Goal: Information Seeking & Learning: Learn about a topic

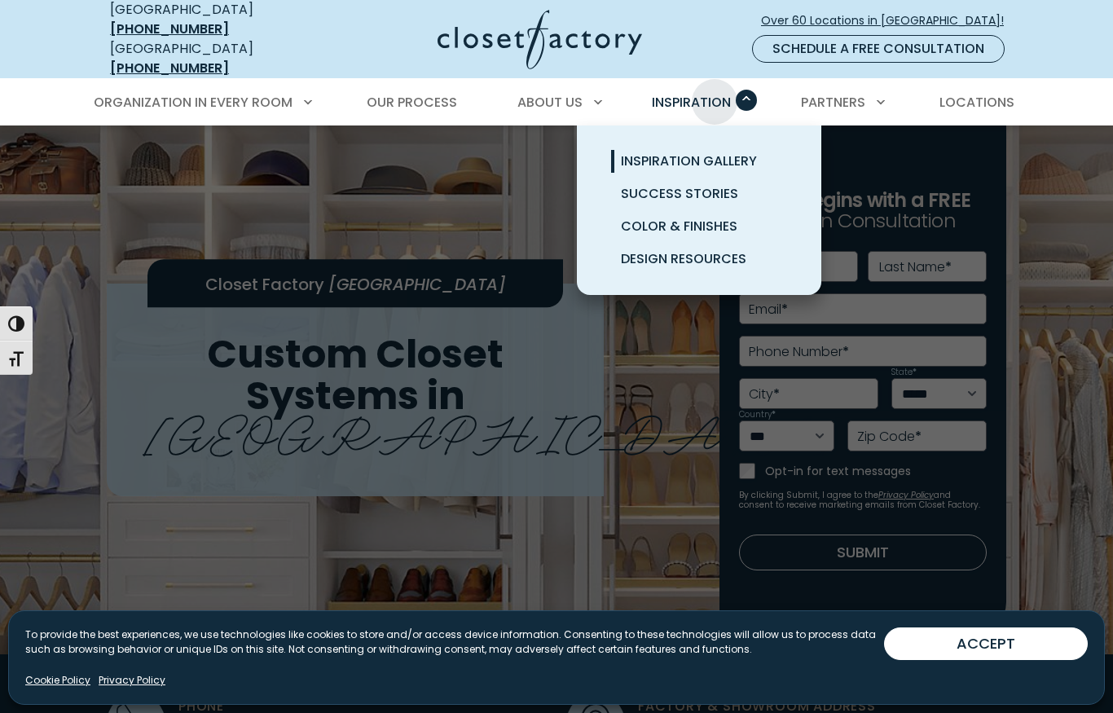
click at [716, 145] on link "Inspiration Gallery" at bounding box center [718, 161] width 244 height 33
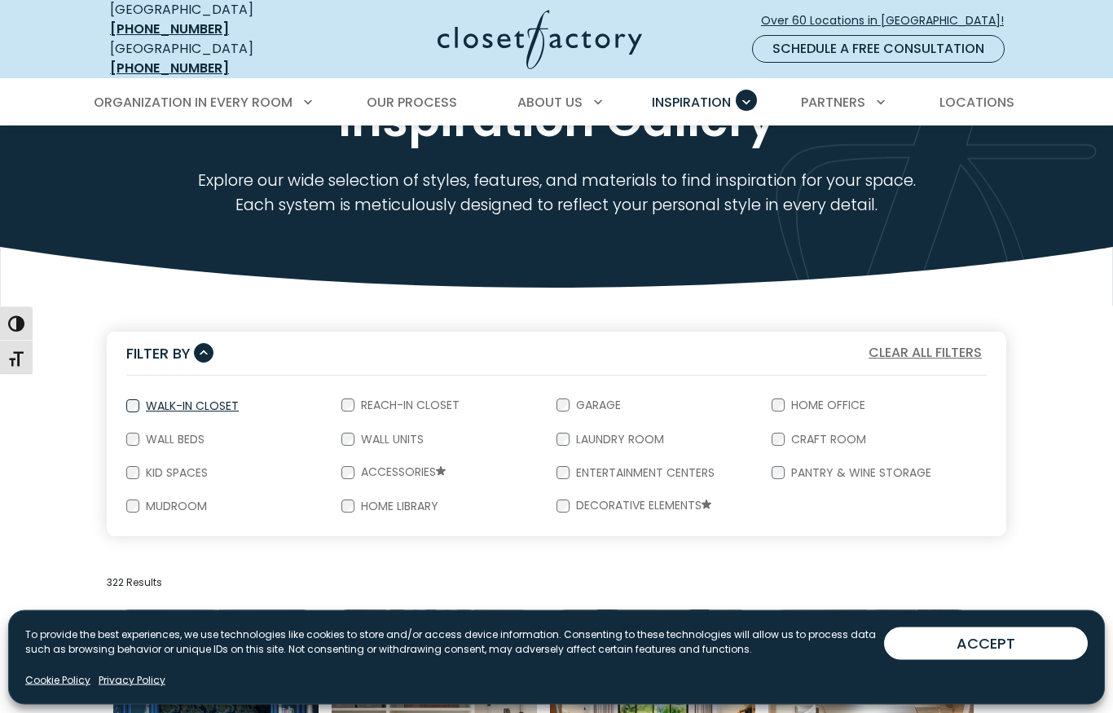
scroll to position [111, 0]
click at [196, 400] on label "Walk-In Closet" at bounding box center [190, 405] width 103 height 11
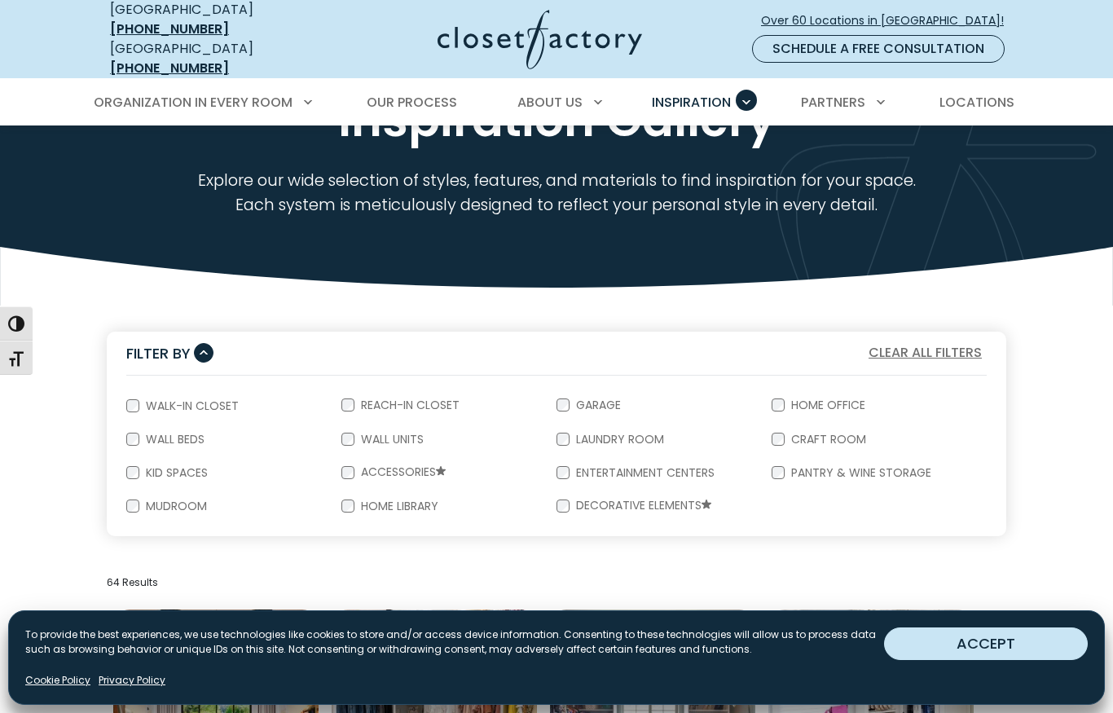
click at [1025, 660] on button "ACCEPT" at bounding box center [986, 643] width 204 height 33
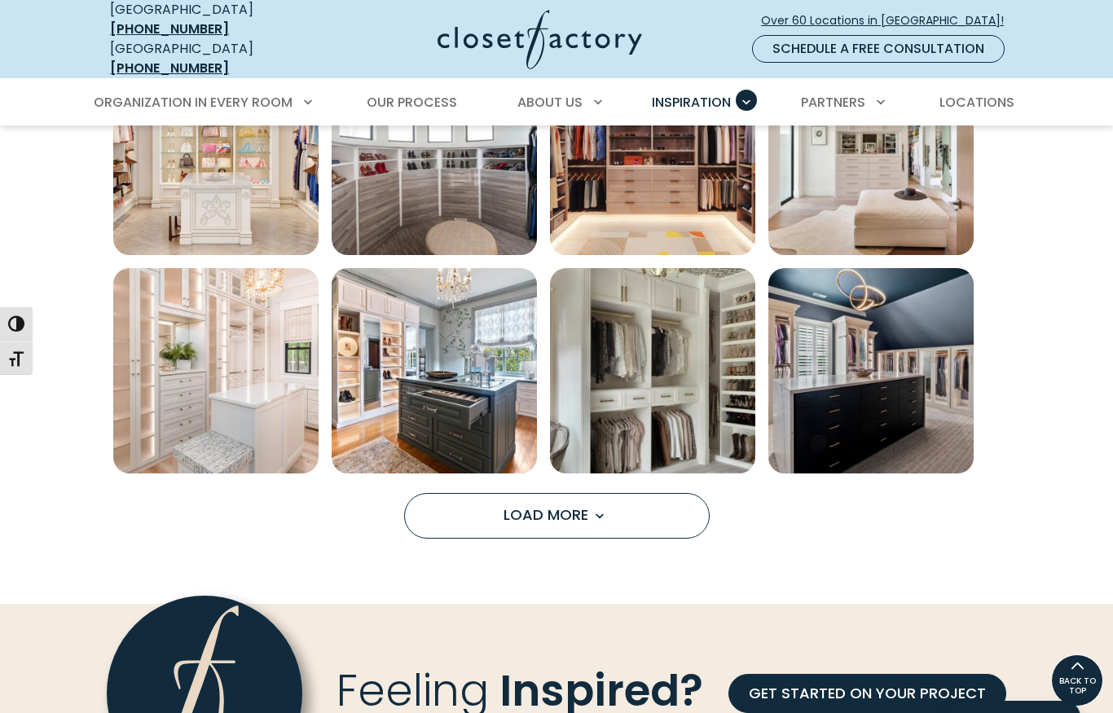
scroll to position [1059, 0]
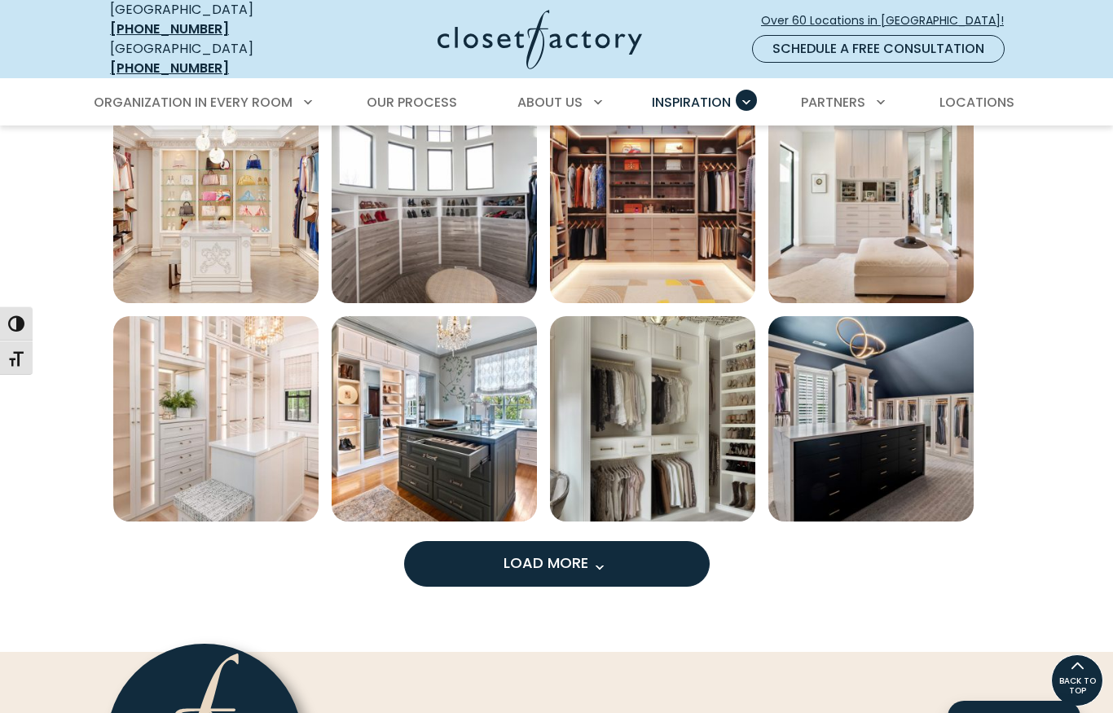
click at [566, 552] on span "Load More" at bounding box center [556, 562] width 106 height 20
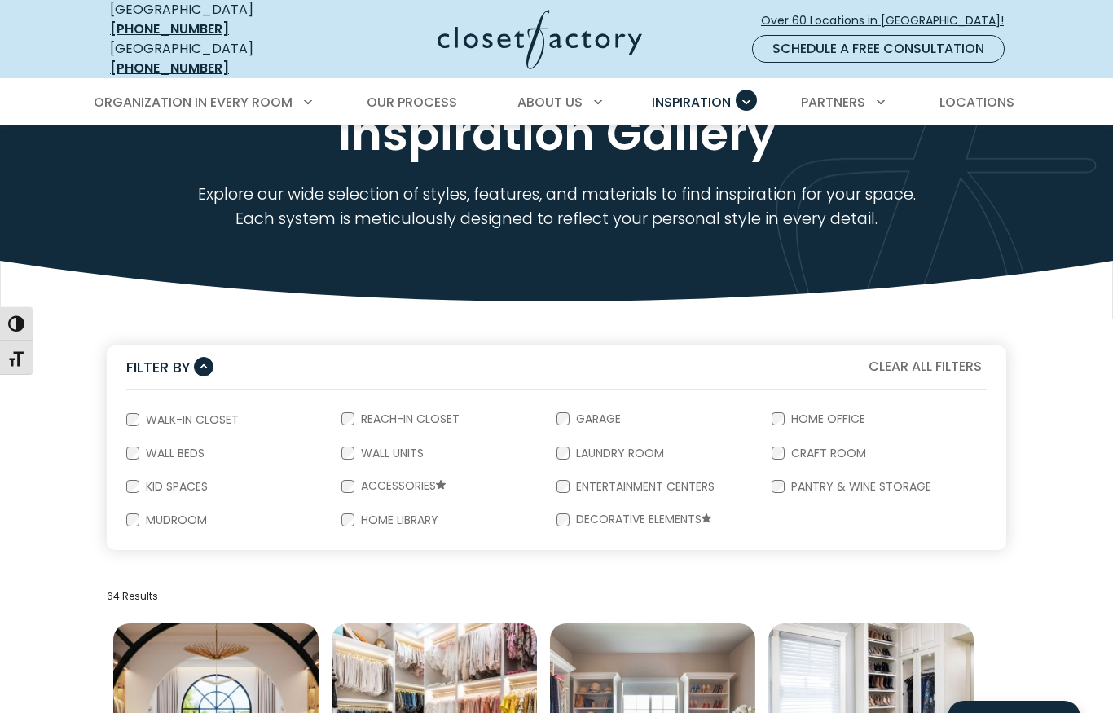
scroll to position [0, 0]
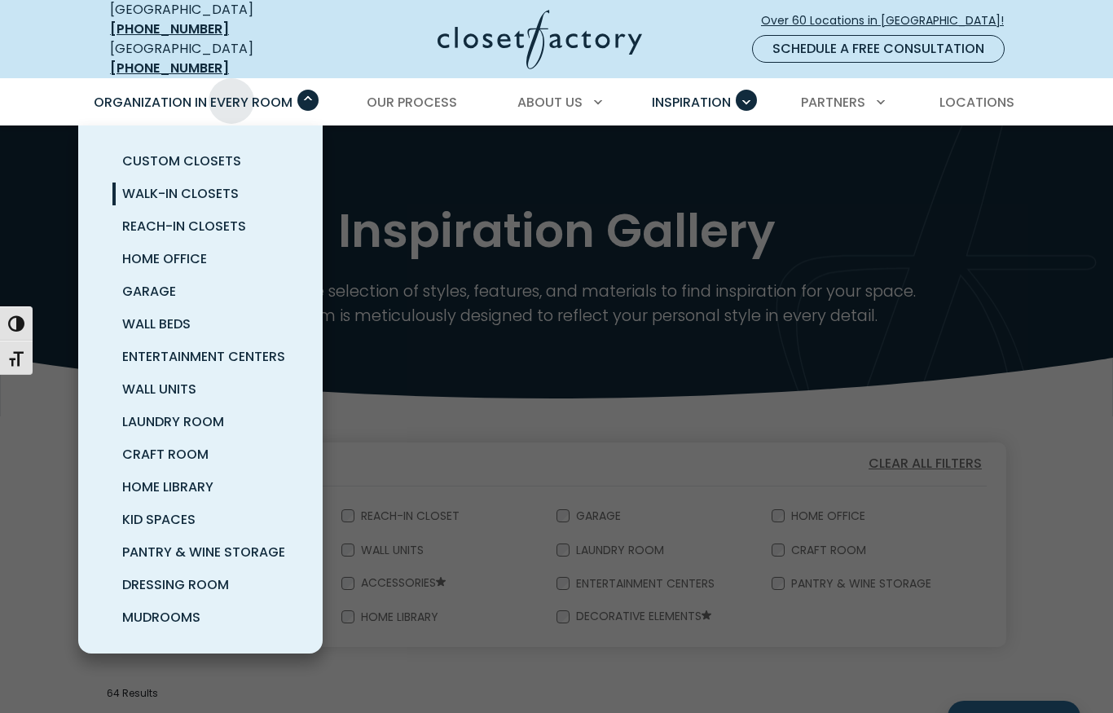
click at [196, 190] on span "Walk-In Closets" at bounding box center [180, 193] width 117 height 19
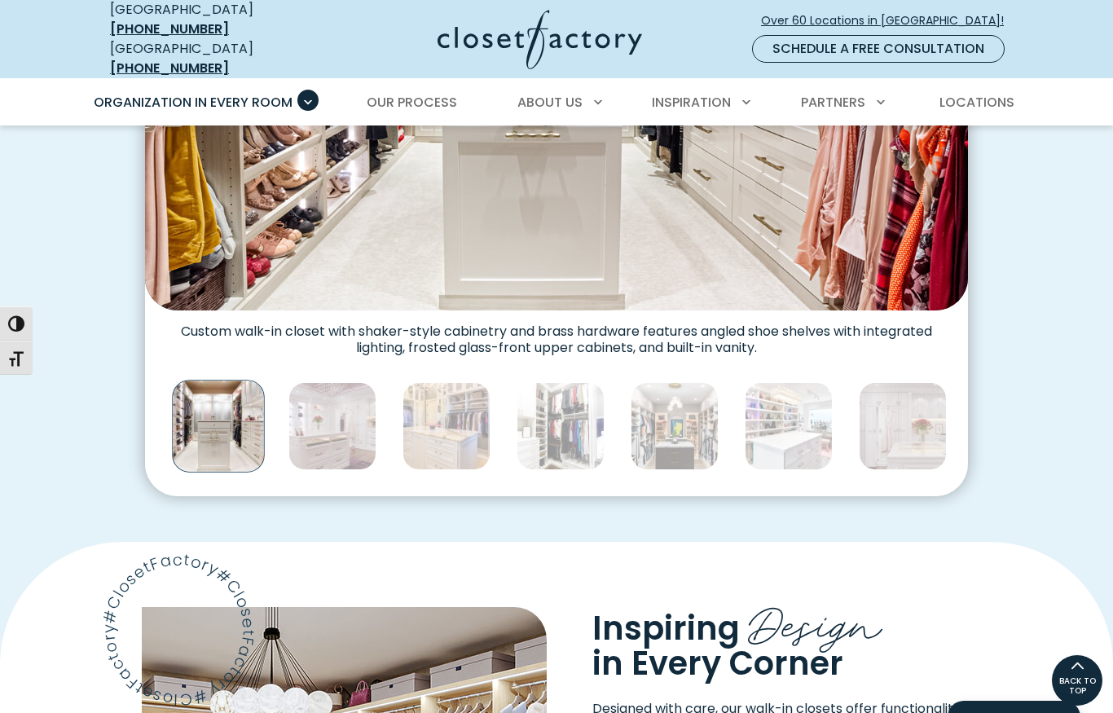
scroll to position [745, 0]
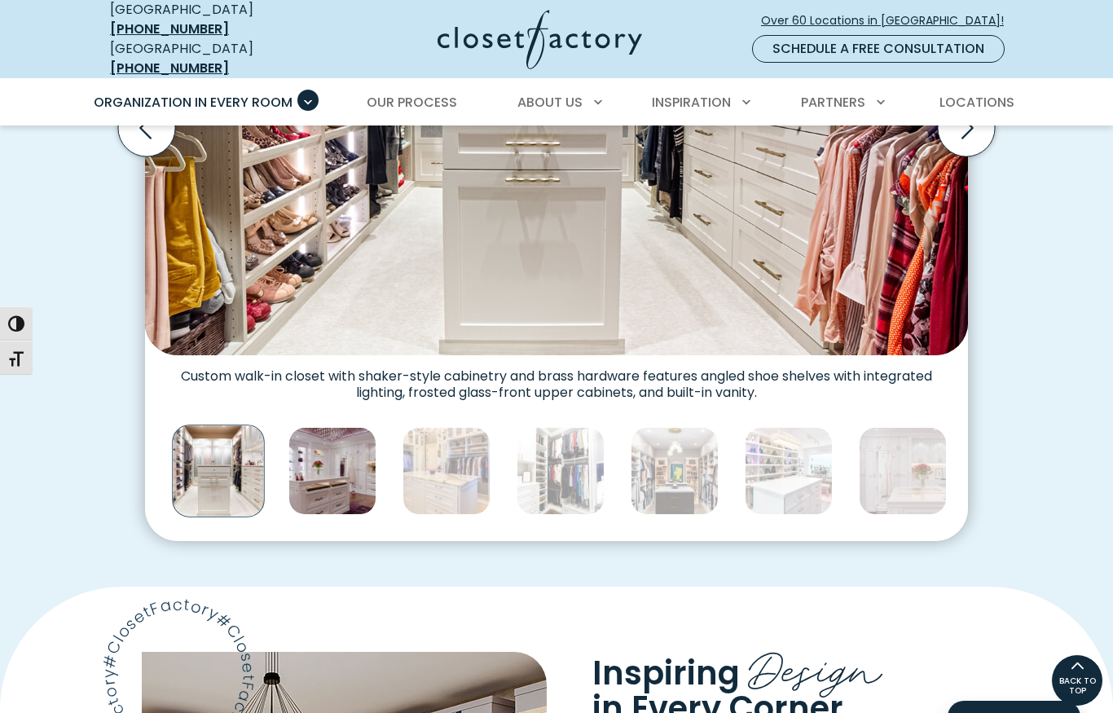
click at [322, 444] on img "Thumbnail Gallery" at bounding box center [332, 471] width 88 height 88
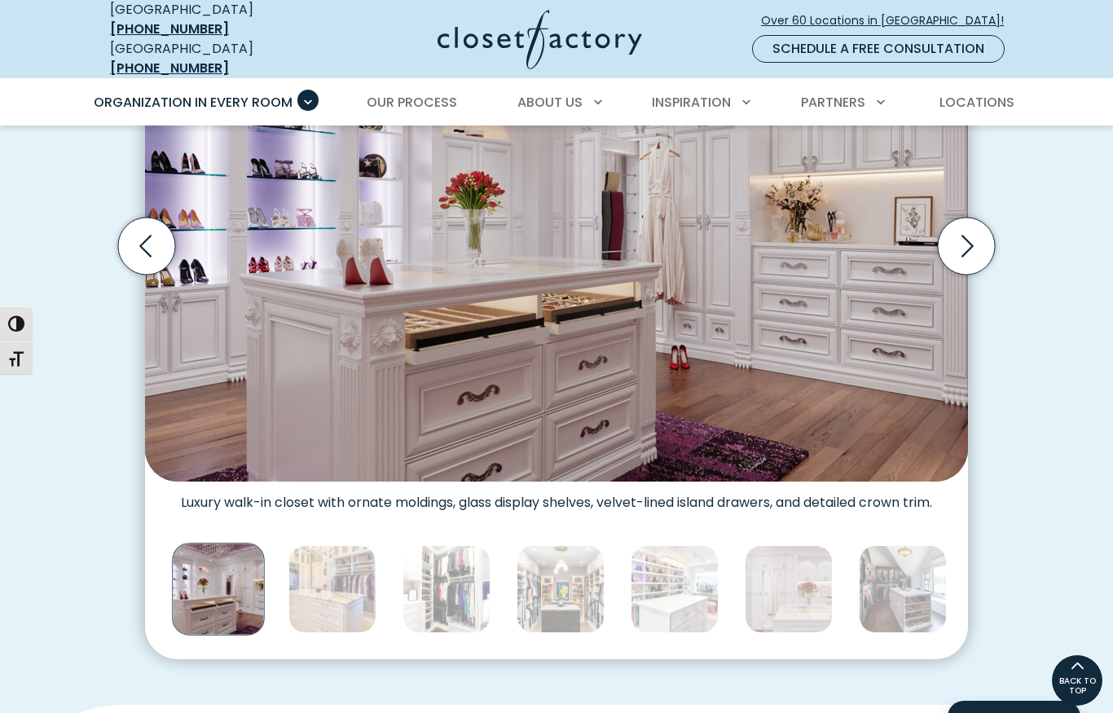
scroll to position [628, 0]
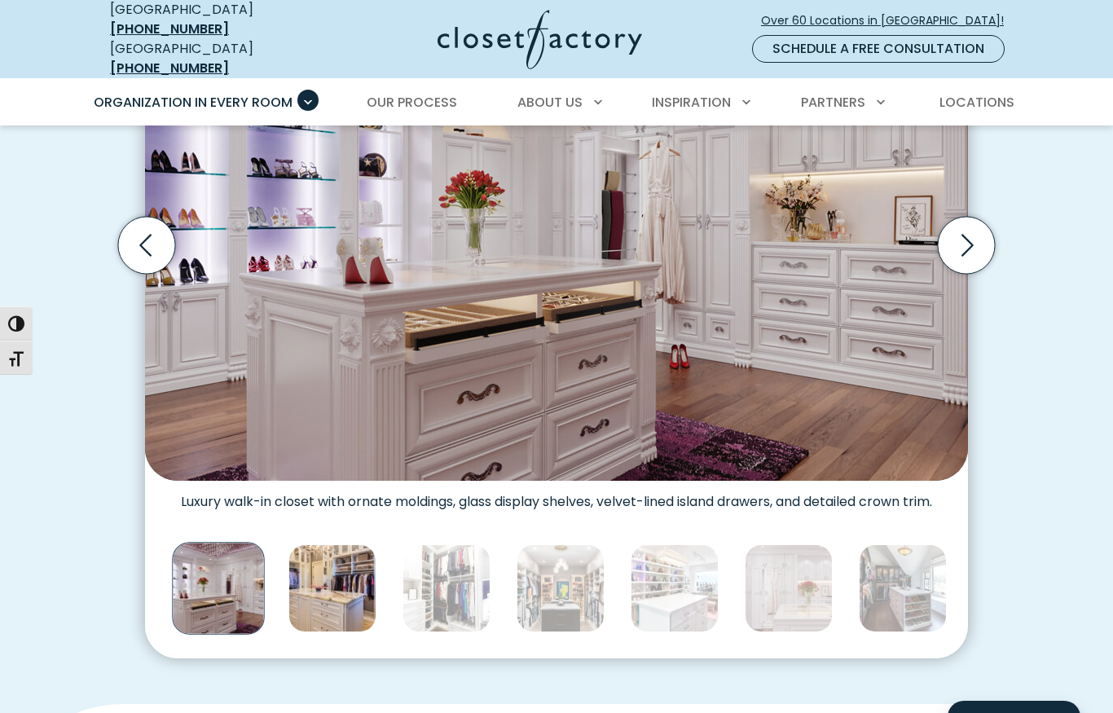
click at [331, 544] on img "Thumbnail Gallery" at bounding box center [332, 588] width 88 height 88
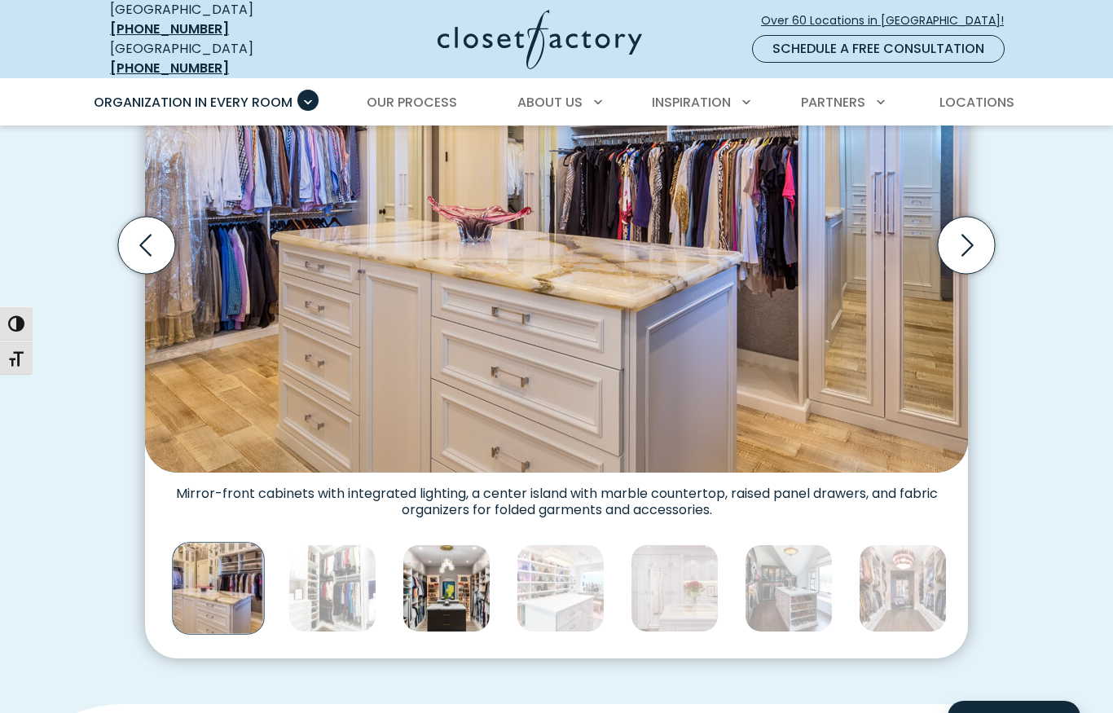
click at [431, 555] on img "Thumbnail Gallery" at bounding box center [446, 588] width 88 height 88
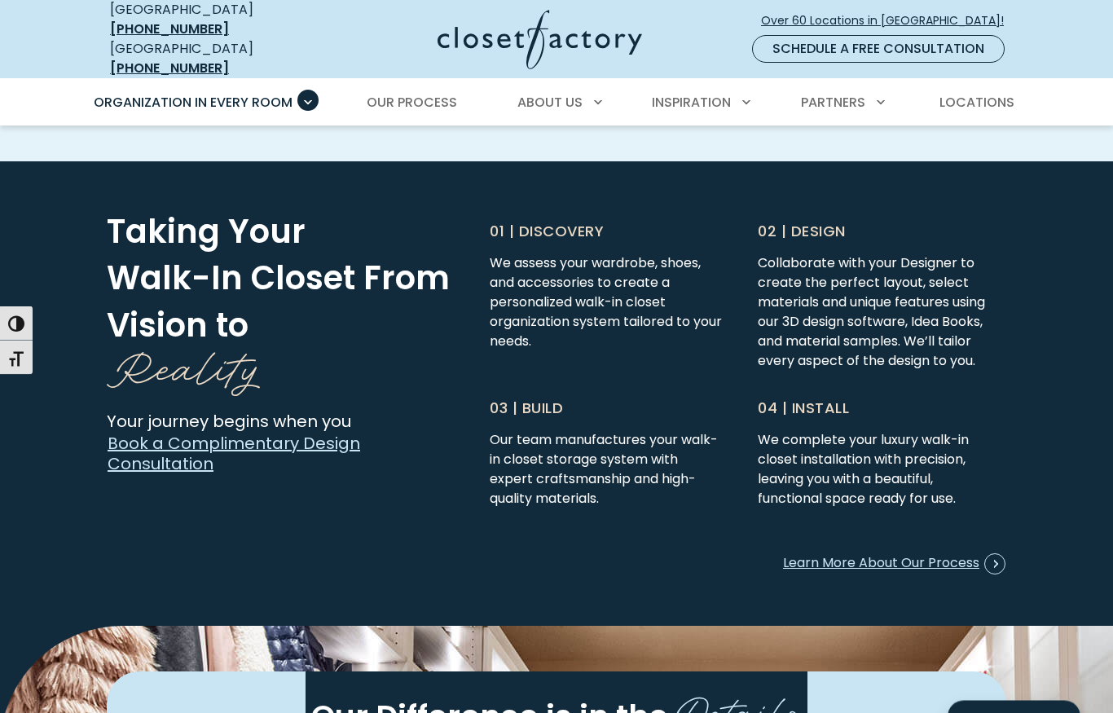
scroll to position [4104, 0]
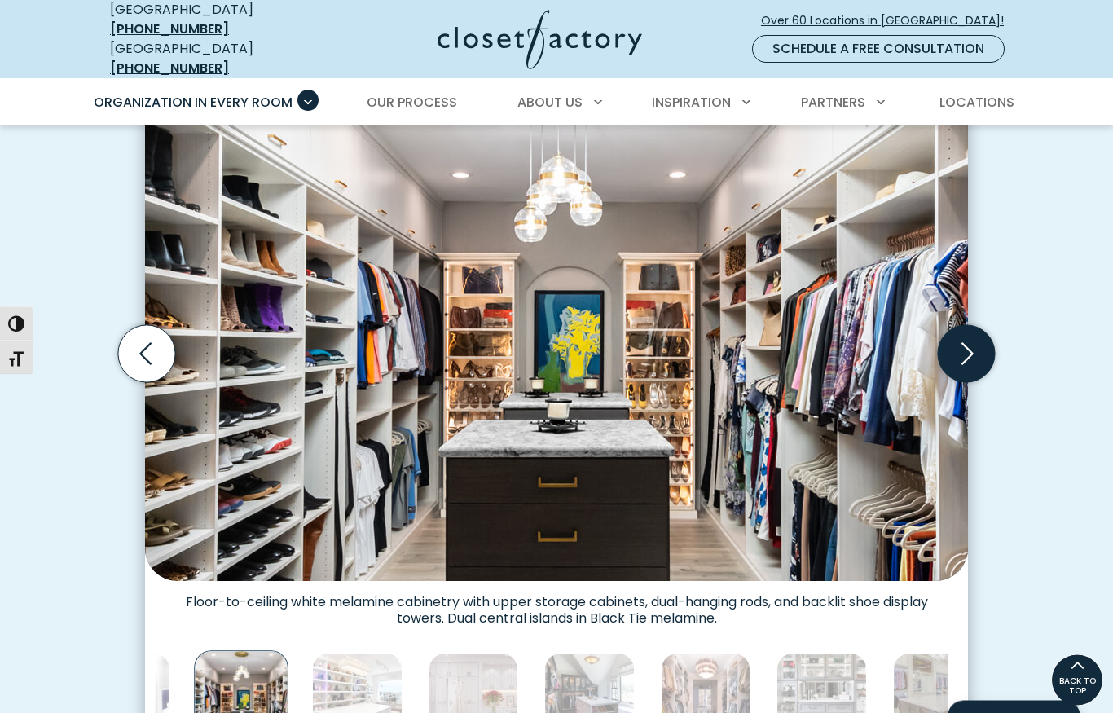
click at [956, 326] on icon "Next slide" at bounding box center [966, 354] width 57 height 57
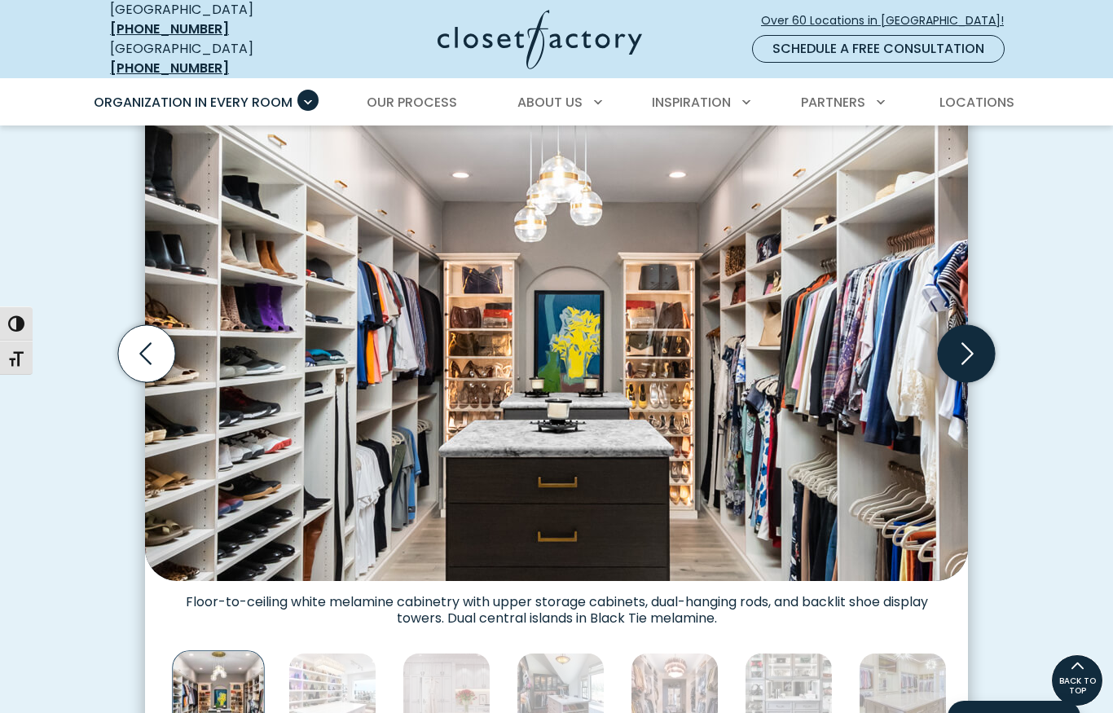
click at [968, 325] on icon "Next slide" at bounding box center [966, 353] width 57 height 57
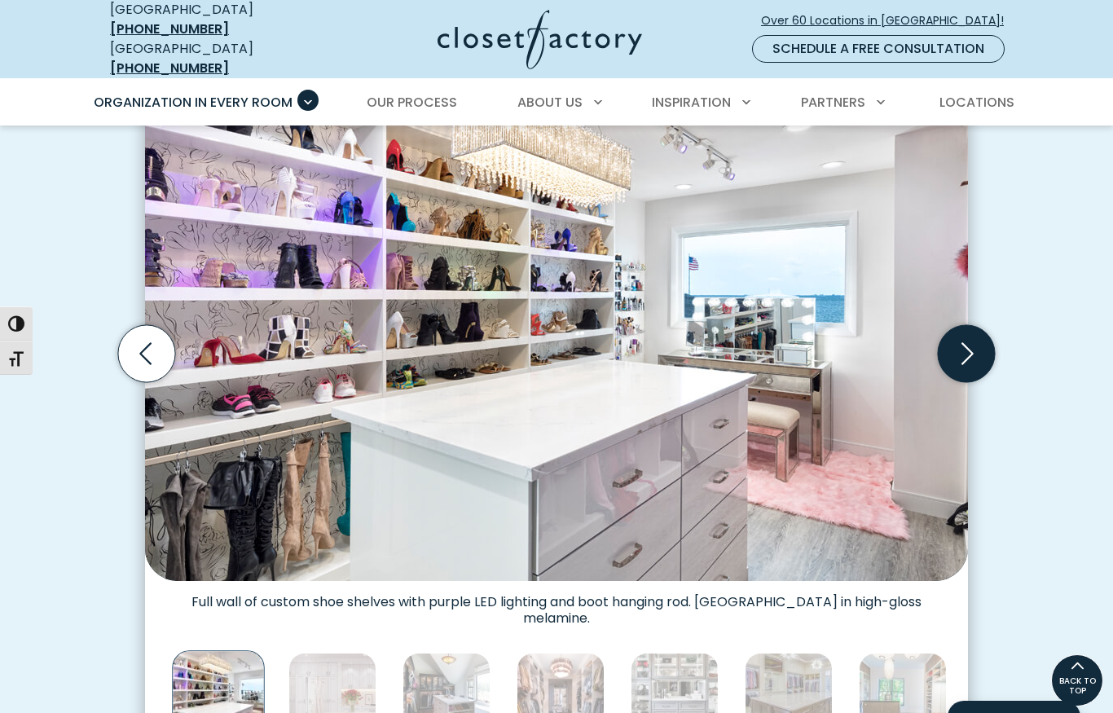
click at [984, 325] on icon "Next slide" at bounding box center [966, 353] width 57 height 57
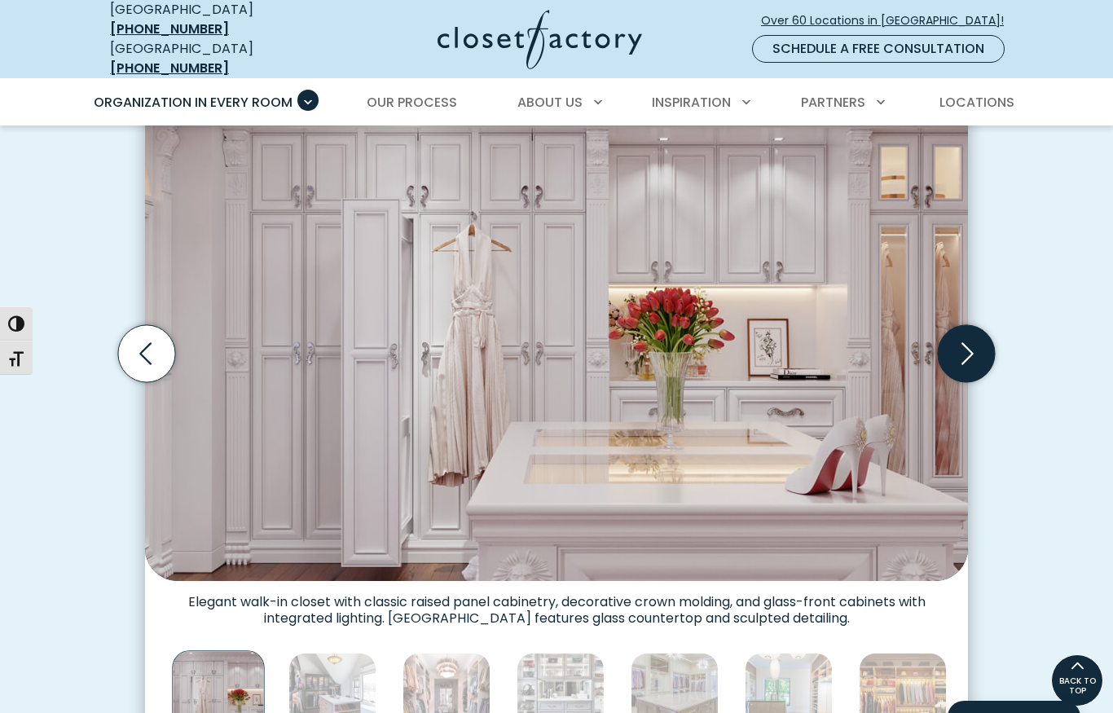
click at [979, 325] on icon "Next slide" at bounding box center [966, 353] width 57 height 57
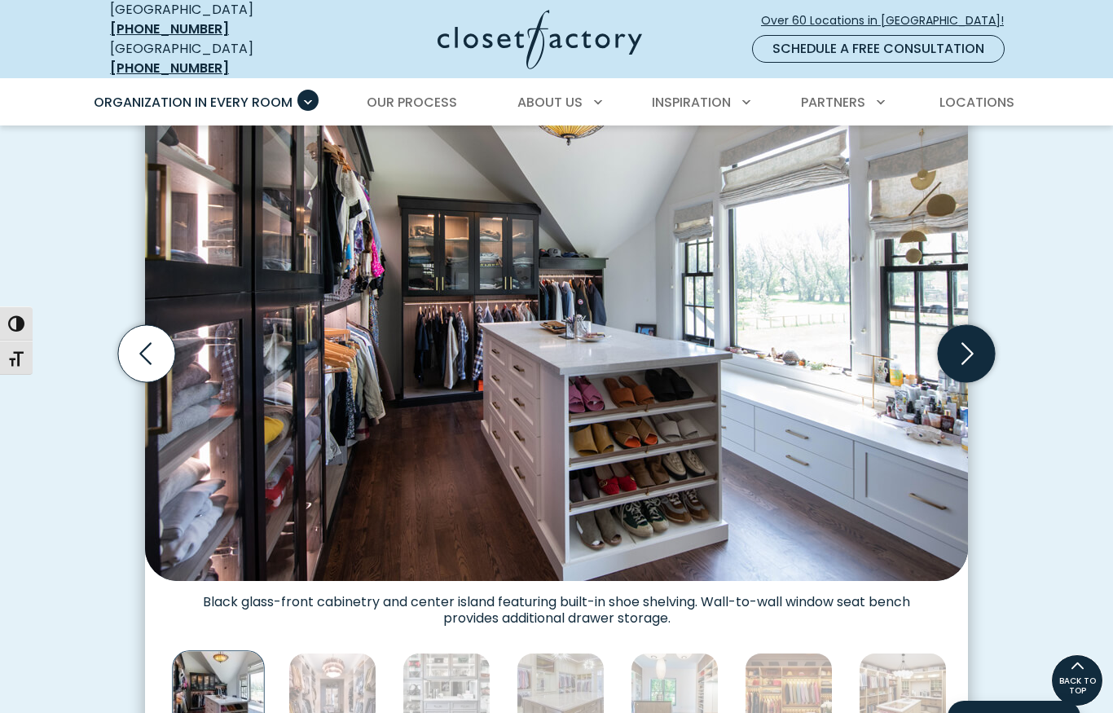
click at [982, 325] on icon "Next slide" at bounding box center [966, 353] width 57 height 57
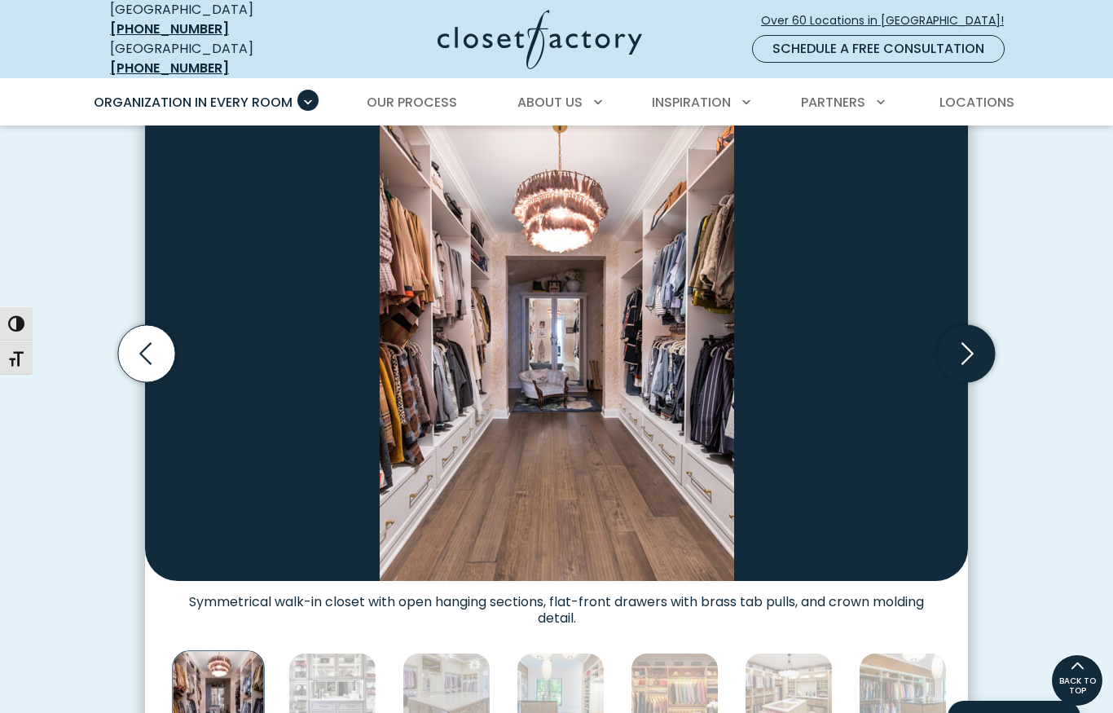
click at [983, 328] on icon "Next slide" at bounding box center [966, 353] width 57 height 57
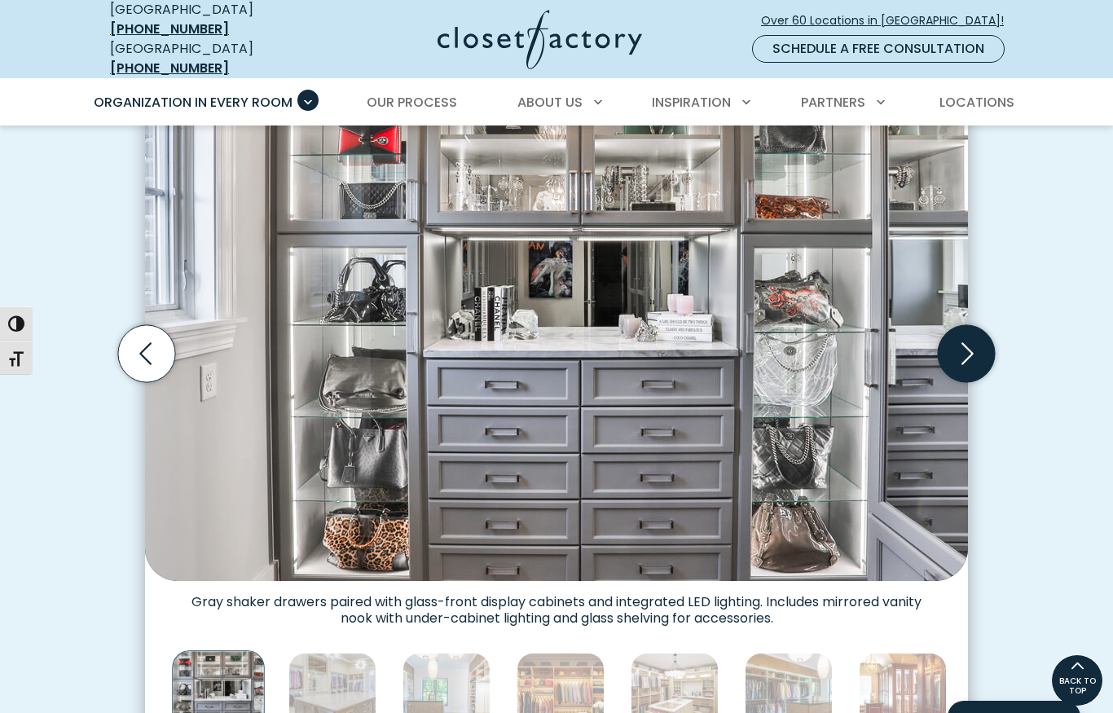
click at [993, 325] on icon "Next slide" at bounding box center [966, 353] width 57 height 57
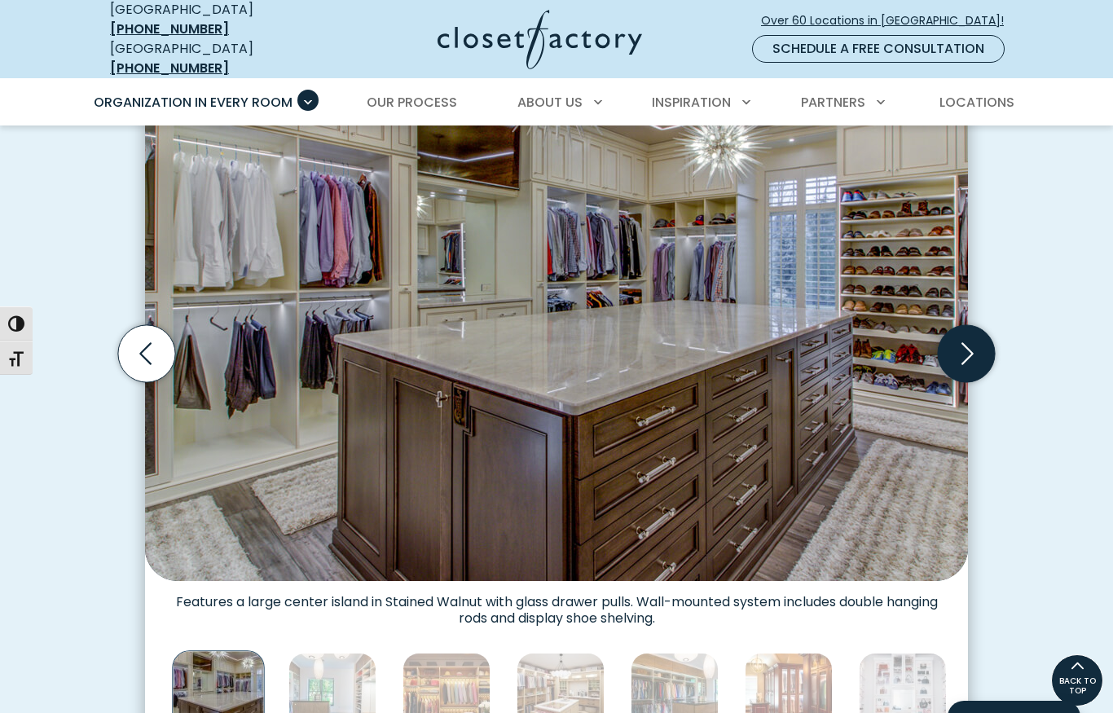
click at [991, 325] on icon "Next slide" at bounding box center [966, 353] width 57 height 57
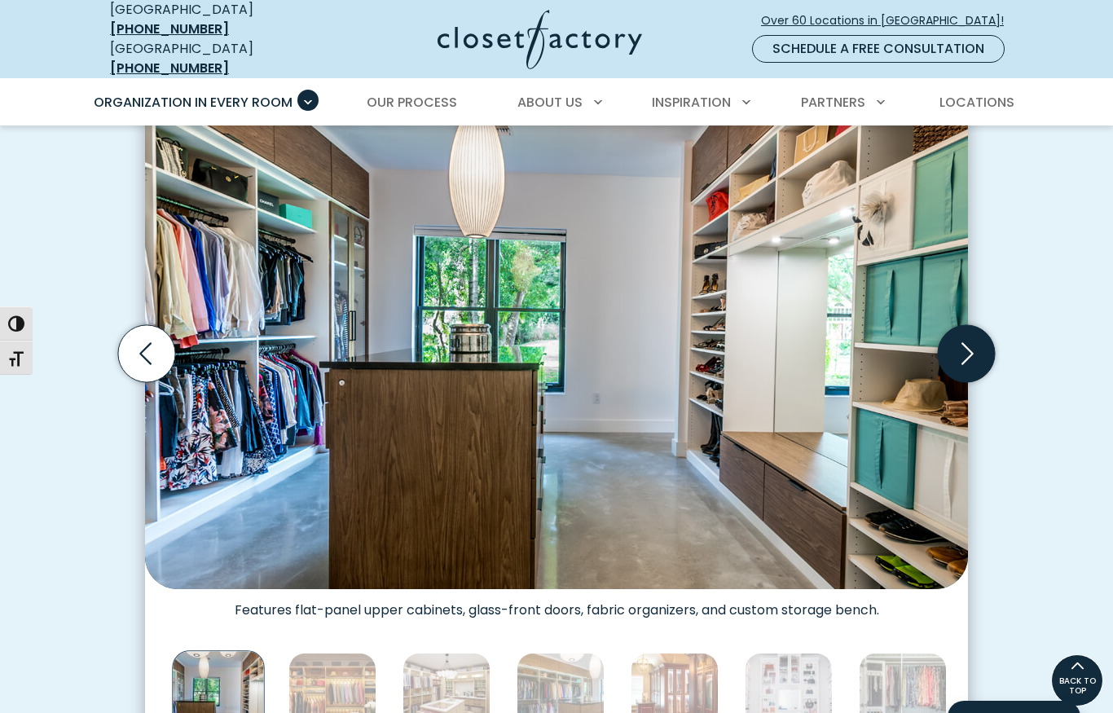
click at [967, 342] on icon "Next slide" at bounding box center [967, 353] width 12 height 22
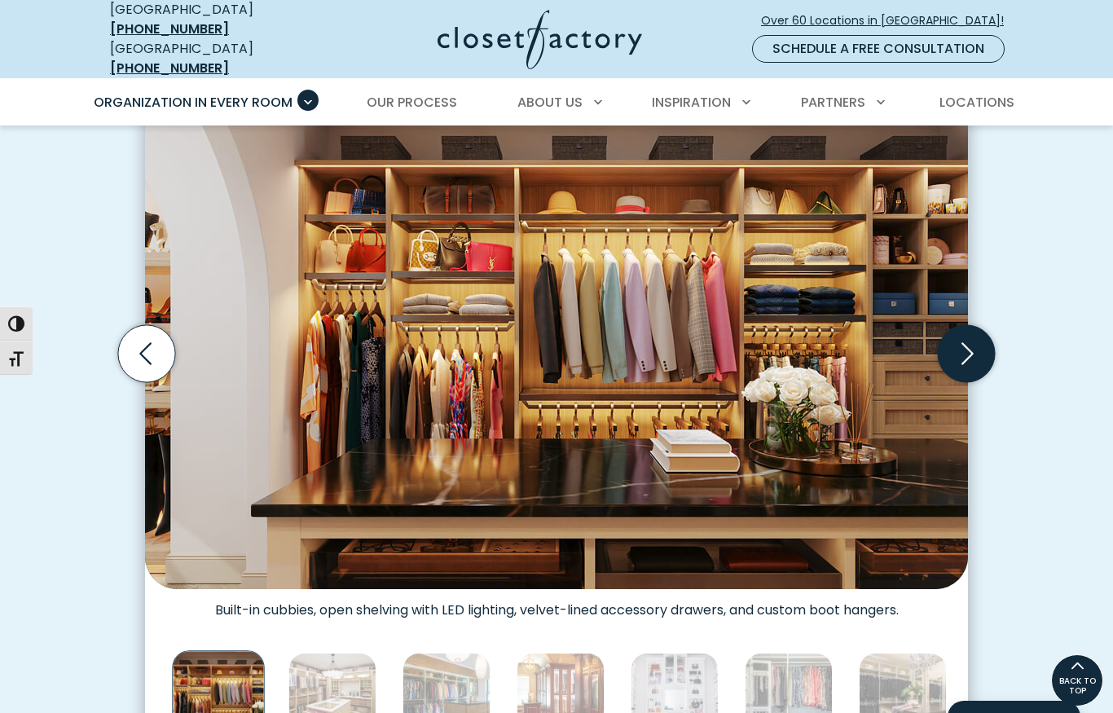
click at [974, 325] on icon "Next slide" at bounding box center [966, 353] width 57 height 57
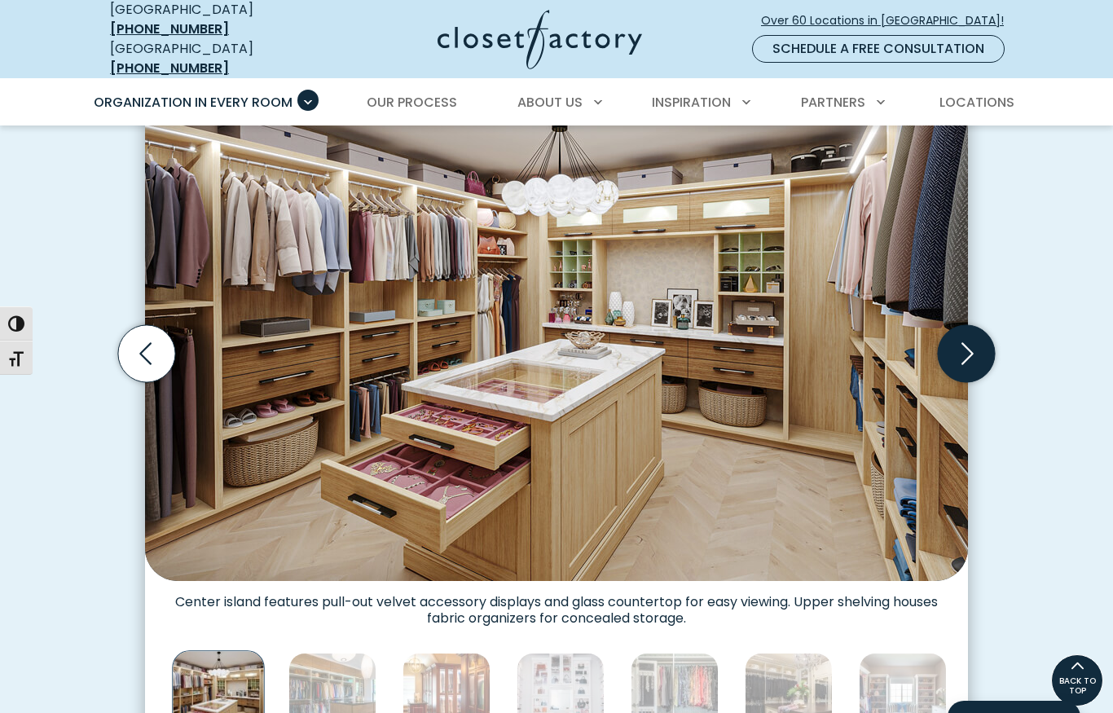
click at [980, 326] on icon "Next slide" at bounding box center [966, 353] width 57 height 57
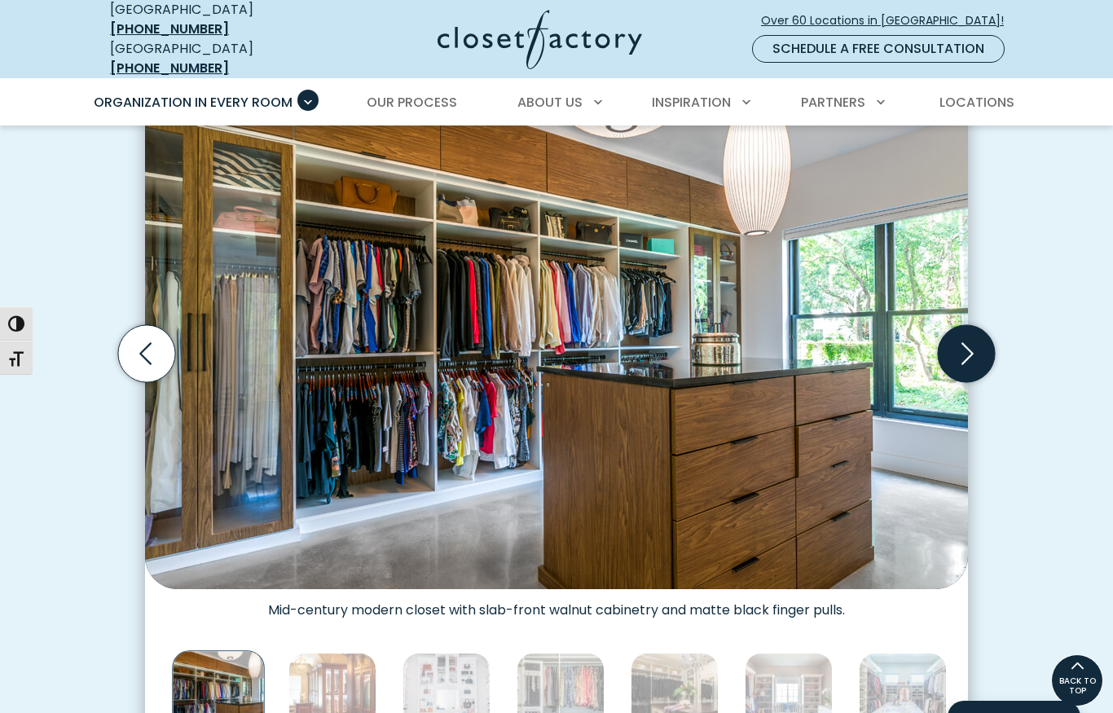
click at [981, 325] on icon "Next slide" at bounding box center [966, 353] width 57 height 57
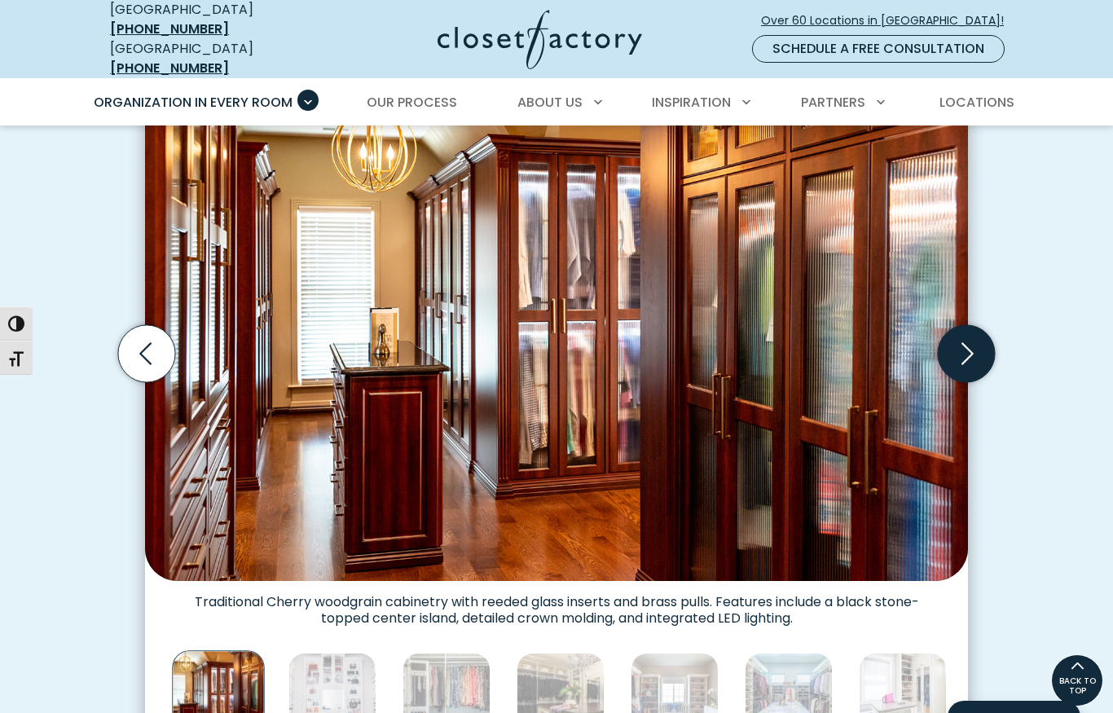
click at [987, 325] on icon "Next slide" at bounding box center [966, 353] width 57 height 57
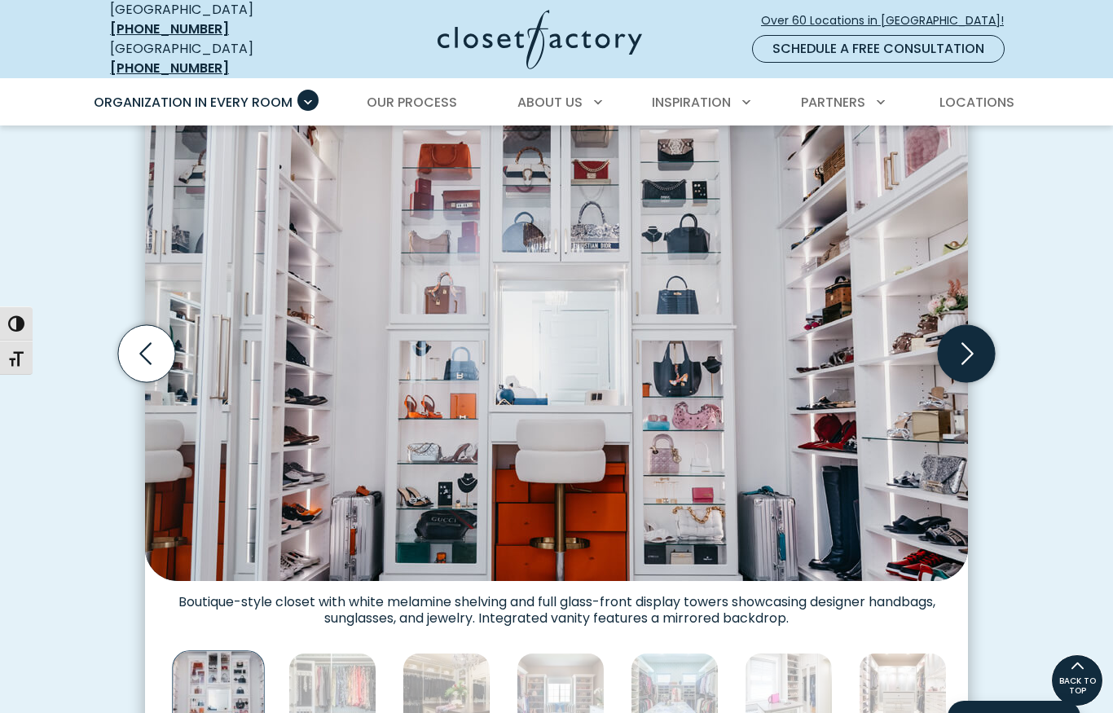
click at [972, 325] on icon "Next slide" at bounding box center [966, 353] width 57 height 57
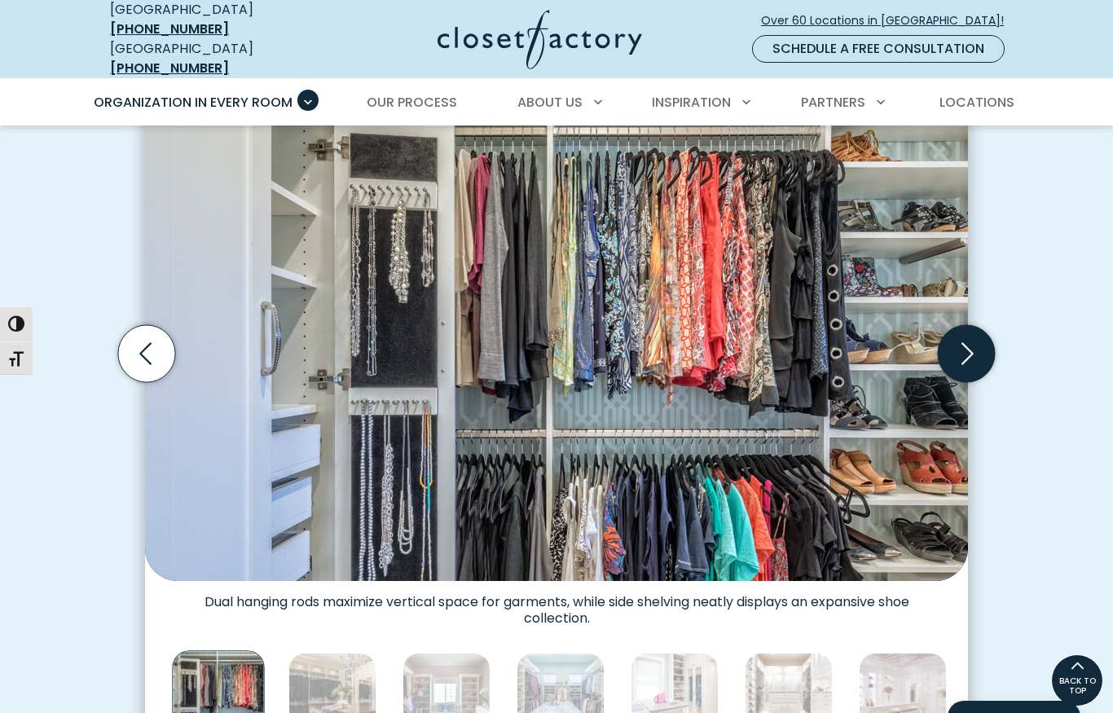
click at [982, 325] on icon "Next slide" at bounding box center [966, 353] width 57 height 57
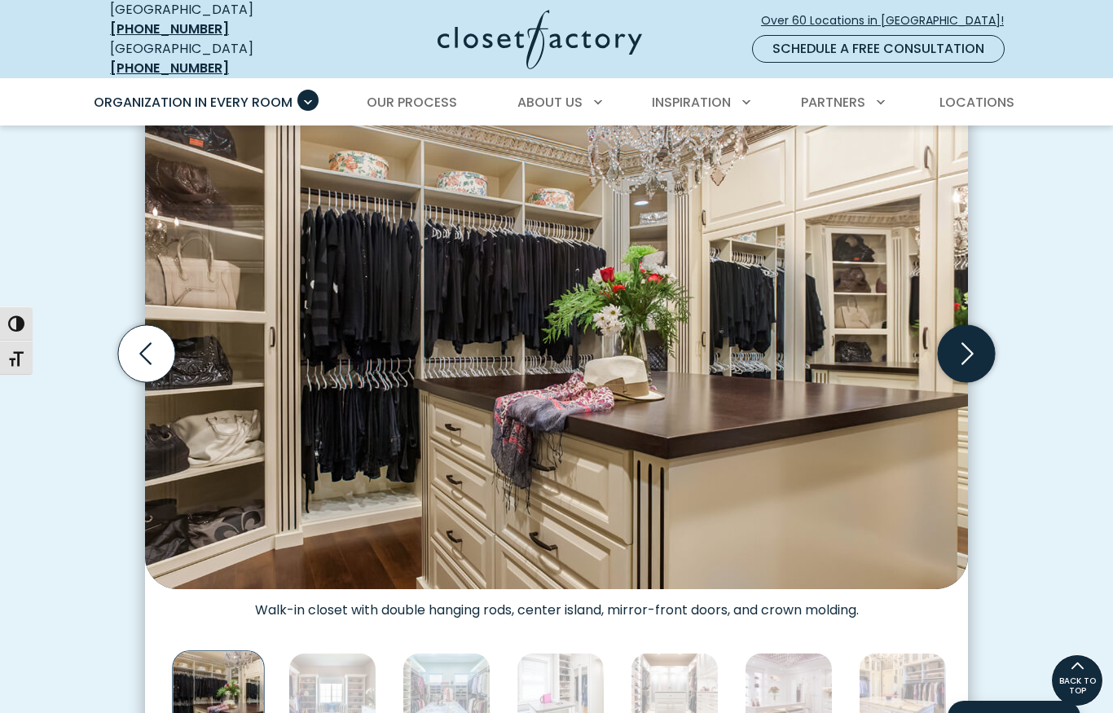
click at [988, 325] on icon "Next slide" at bounding box center [966, 353] width 57 height 57
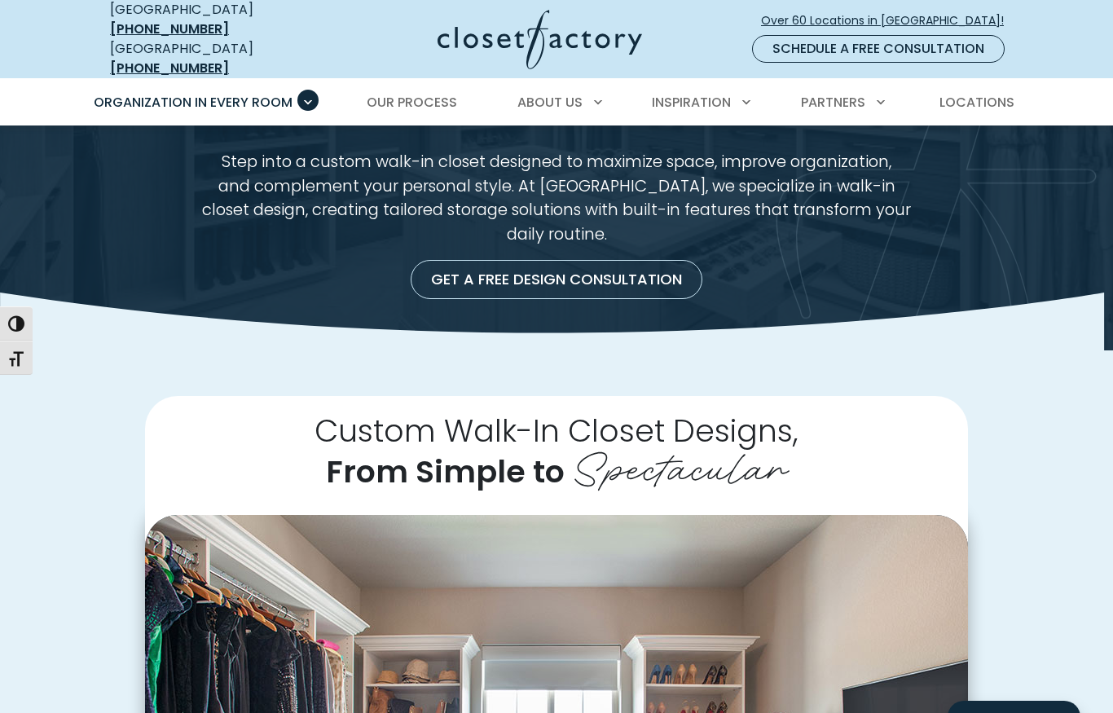
scroll to position [0, 0]
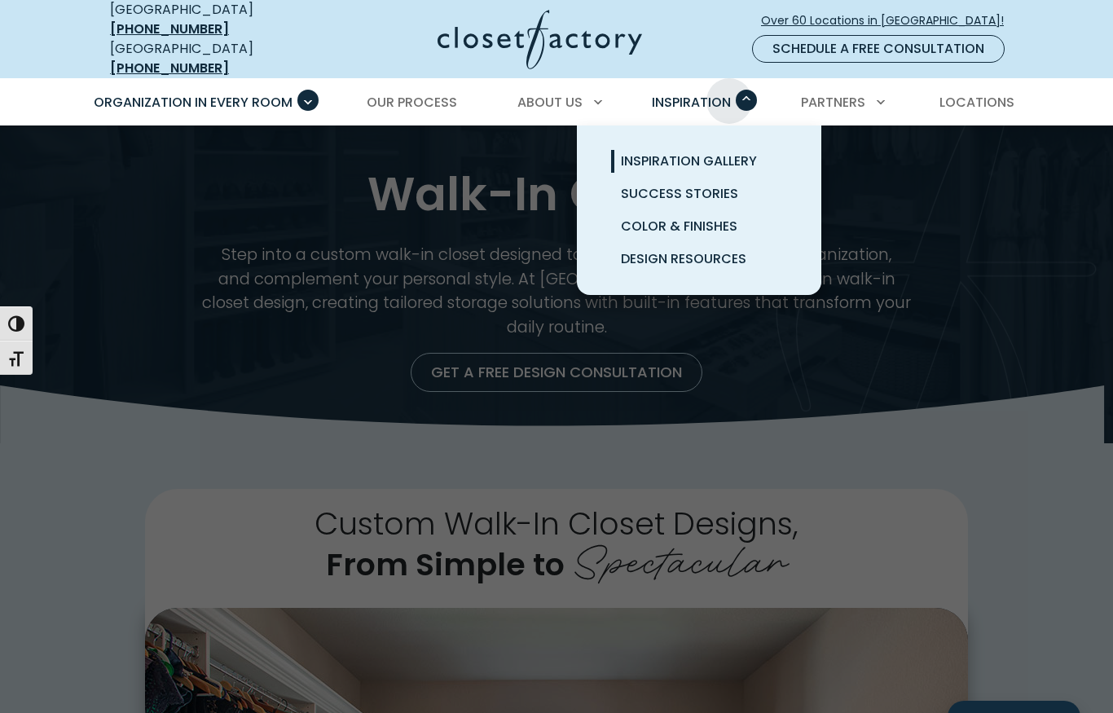
click at [686, 152] on span "Inspiration Gallery" at bounding box center [689, 161] width 136 height 19
